Goal: Use online tool/utility: Utilize a website feature to perform a specific function

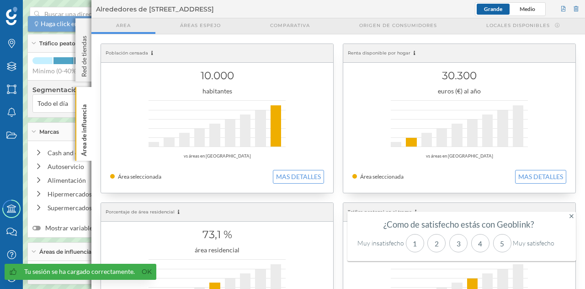
click at [83, 124] on p "Área de influencia" at bounding box center [84, 128] width 9 height 55
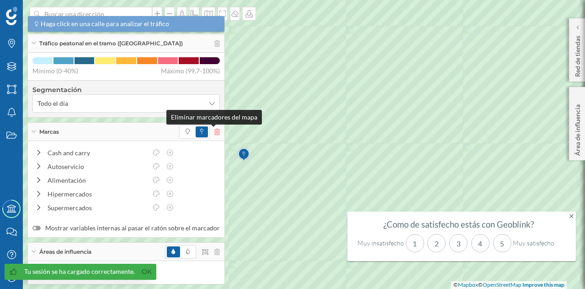
click at [215, 131] on icon at bounding box center [217, 132] width 5 height 6
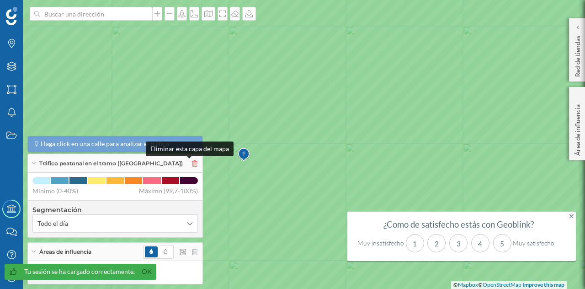
click at [192, 161] on icon at bounding box center [194, 163] width 5 height 6
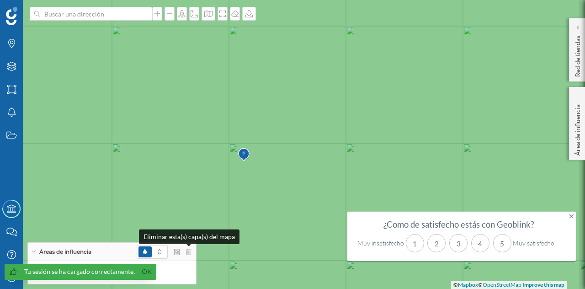
click at [192, 249] on div "Áreas de influencia" at bounding box center [112, 251] width 168 height 18
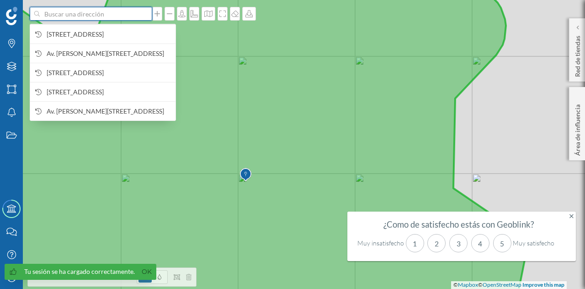
click at [97, 13] on input at bounding box center [91, 14] width 102 height 14
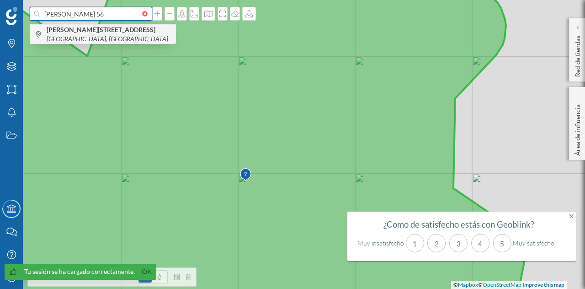
type input "[PERSON_NAME] 56"
click at [107, 33] on b "[PERSON_NAME][STREET_ADDRESS]" at bounding box center [102, 30] width 111 height 8
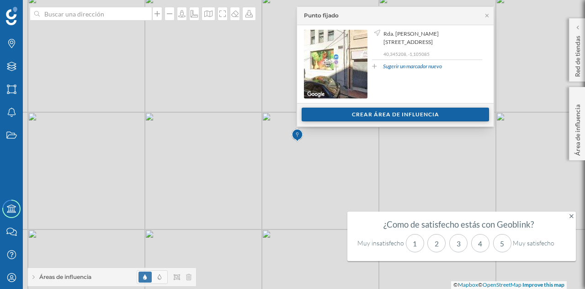
click at [354, 114] on div "Crear área de influencia" at bounding box center [396, 114] width 188 height 14
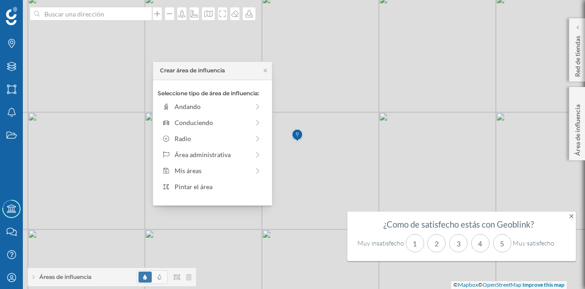
click at [237, 113] on div "Seleccione tipo de área de influencia: Andando Conduciendo Radio Área administr…" at bounding box center [212, 142] width 119 height 125
click at [239, 108] on div "Andando" at bounding box center [212, 107] width 75 height 10
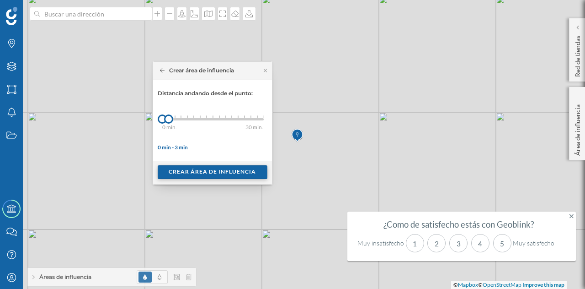
click at [201, 168] on div "Crear área de influencia" at bounding box center [213, 172] width 110 height 14
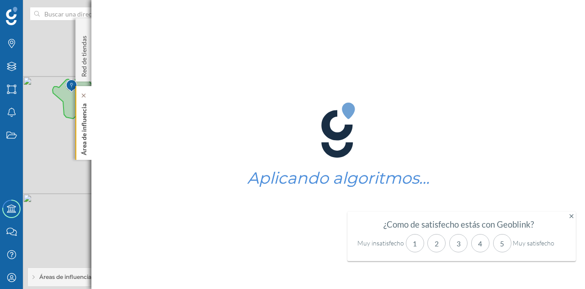
click at [86, 131] on p "Área de influencia" at bounding box center [84, 127] width 9 height 55
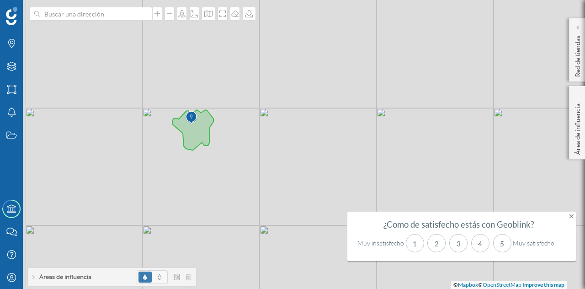
drag, startPoint x: 241, startPoint y: 166, endPoint x: 271, endPoint y: 175, distance: 31.5
click at [271, 175] on div "© Mapbox © OpenStreetMap Improve this map" at bounding box center [292, 144] width 585 height 289
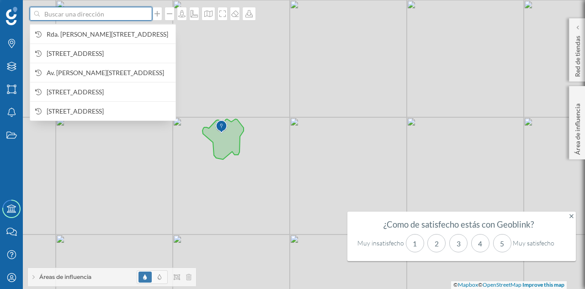
click at [93, 20] on input at bounding box center [91, 14] width 102 height 14
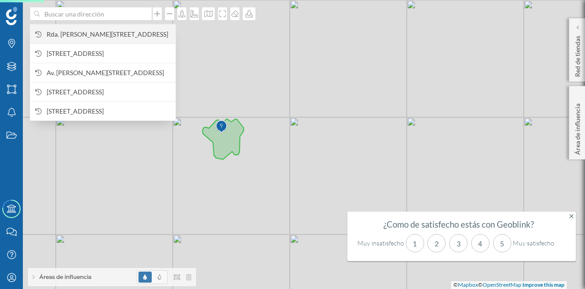
click at [99, 30] on span "Rda. [PERSON_NAME][STREET_ADDRESS]" at bounding box center [109, 34] width 124 height 9
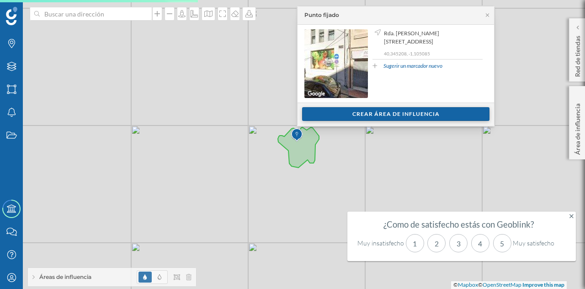
click at [349, 108] on div "Crear área de influencia" at bounding box center [396, 114] width 188 height 14
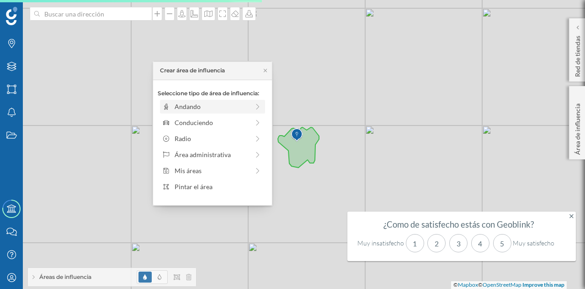
click at [227, 105] on div "Andando" at bounding box center [212, 107] width 75 height 10
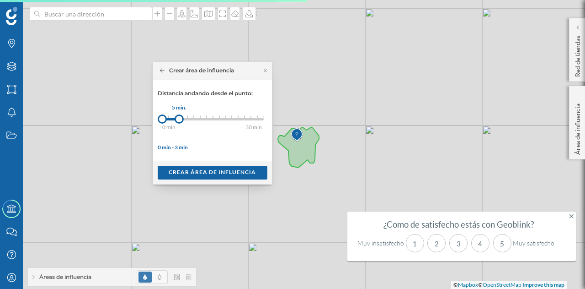
drag, startPoint x: 170, startPoint y: 119, endPoint x: 179, endPoint y: 119, distance: 8.7
click at [179, 119] on div at bounding box center [179, 118] width 9 height 9
click at [199, 175] on div "Crear área de influencia" at bounding box center [213, 172] width 110 height 14
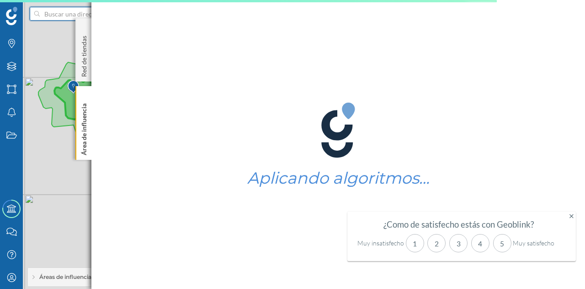
click at [64, 16] on input at bounding box center [91, 14] width 102 height 14
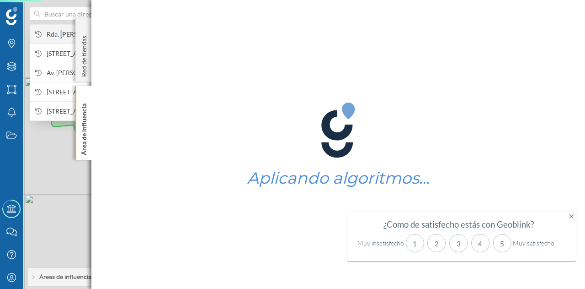
click at [63, 32] on span "Rda. [PERSON_NAME][STREET_ADDRESS]" at bounding box center [109, 34] width 124 height 9
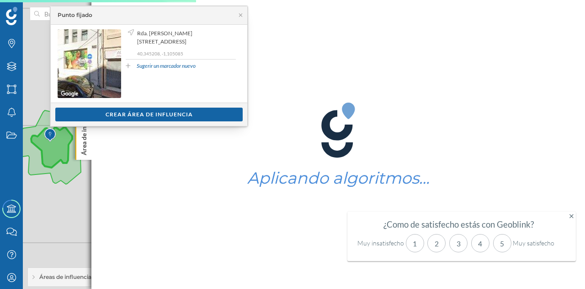
click at [83, 105] on div "Ver clientes Crear área de influencia" at bounding box center [149, 113] width 197 height 23
click at [87, 110] on div "Crear área de influencia" at bounding box center [149, 114] width 188 height 14
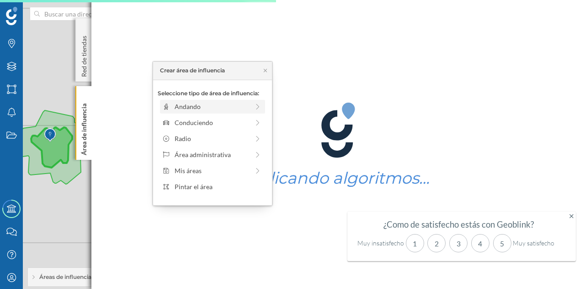
click at [193, 100] on div "Andando" at bounding box center [212, 107] width 105 height 14
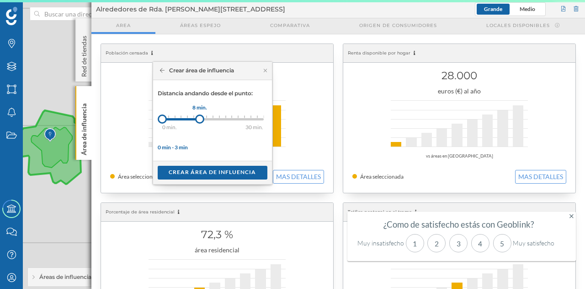
drag, startPoint x: 181, startPoint y: 119, endPoint x: 199, endPoint y: 118, distance: 18.8
click at [199, 118] on div at bounding box center [199, 118] width 9 height 9
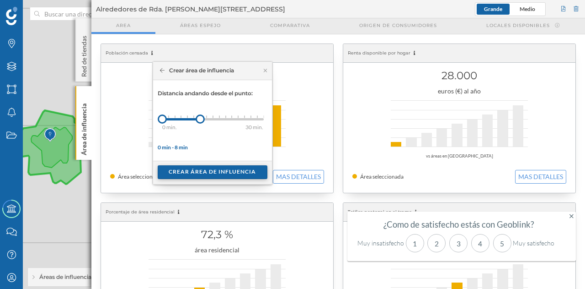
click at [213, 172] on div "Crear área de influencia" at bounding box center [213, 172] width 110 height 14
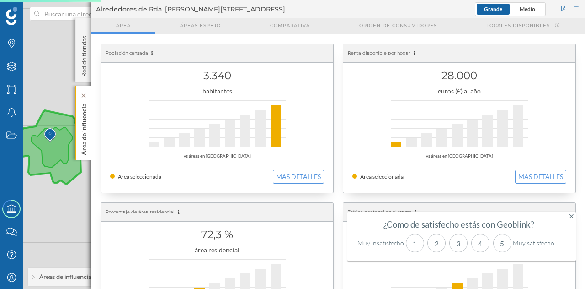
click at [87, 134] on p "Área de influencia" at bounding box center [84, 127] width 9 height 55
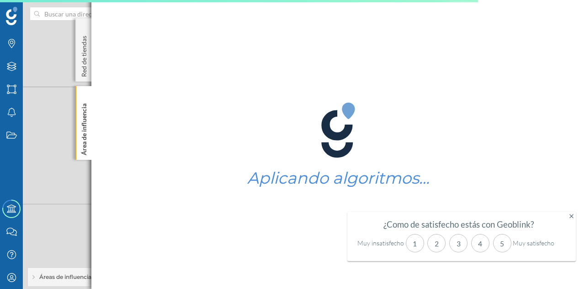
drag, startPoint x: 147, startPoint y: 199, endPoint x: 213, endPoint y: 201, distance: 65.9
click at [213, 201] on div "Marcas Capas Áreas Notificaciones Estados Academy Contacta con nosotros Centro …" at bounding box center [292, 144] width 585 height 289
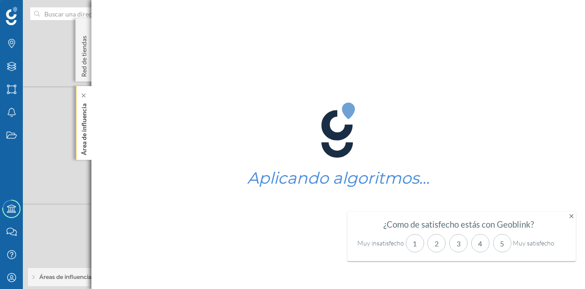
click at [83, 141] on p "Área de influencia" at bounding box center [84, 127] width 9 height 55
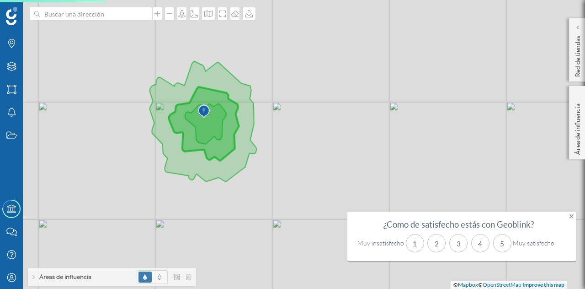
drag, startPoint x: 233, startPoint y: 187, endPoint x: 263, endPoint y: 201, distance: 32.5
click at [263, 201] on div "© Mapbox © OpenStreetMap Improve this map" at bounding box center [292, 144] width 585 height 289
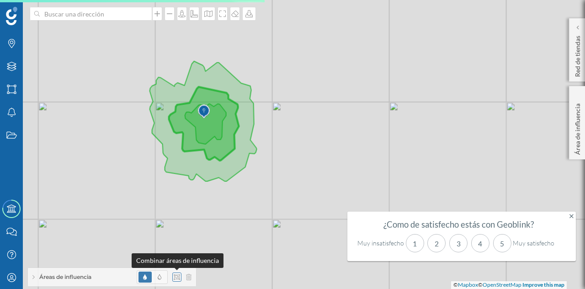
click at [178, 280] on div at bounding box center [176, 276] width 9 height 9
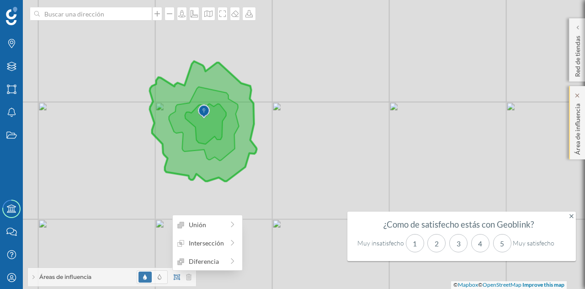
click at [574, 135] on p "Área de influencia" at bounding box center [578, 127] width 9 height 55
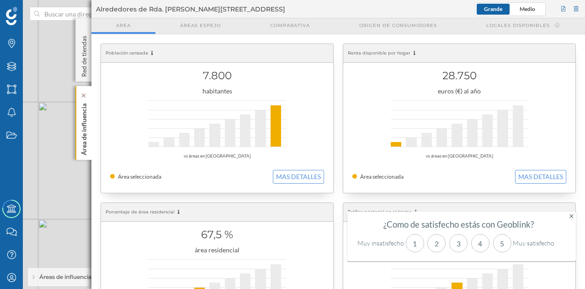
click at [81, 131] on p "Área de influencia" at bounding box center [84, 127] width 9 height 55
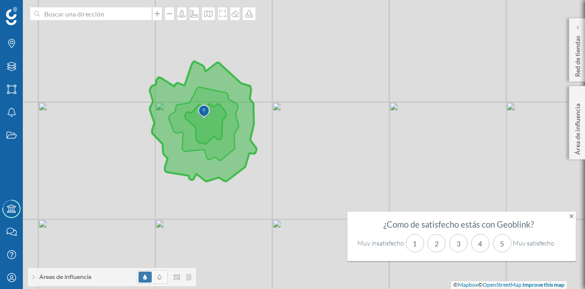
click at [78, 279] on span "Áreas de influencia" at bounding box center [65, 277] width 52 height 8
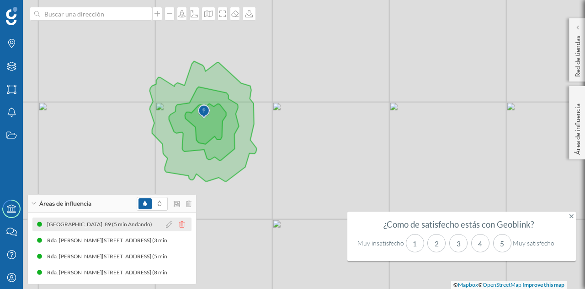
click at [181, 225] on icon at bounding box center [181, 224] width 5 height 6
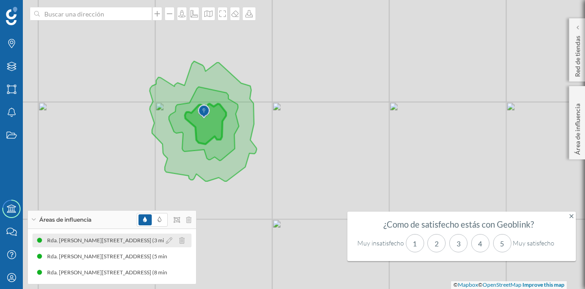
click at [105, 239] on div "Rda. [PERSON_NAME][STREET_ADDRESS] (3 min Andando)" at bounding box center [122, 240] width 150 height 9
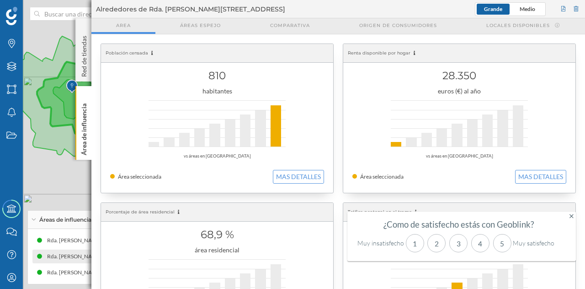
click at [59, 252] on div "Rda. [PERSON_NAME][STREET_ADDRESS] (5 min Andando)" at bounding box center [122, 256] width 150 height 9
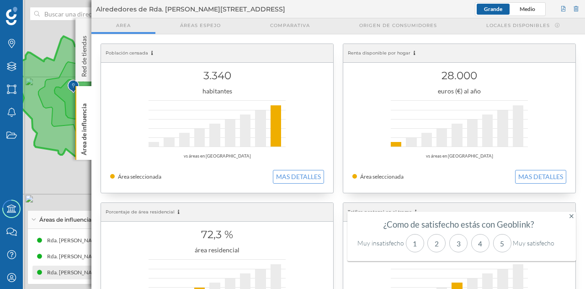
click at [61, 268] on div "Rda. [PERSON_NAME][STREET_ADDRESS] (8 min Andando)" at bounding box center [122, 272] width 150 height 9
